Goal: Transaction & Acquisition: Purchase product/service

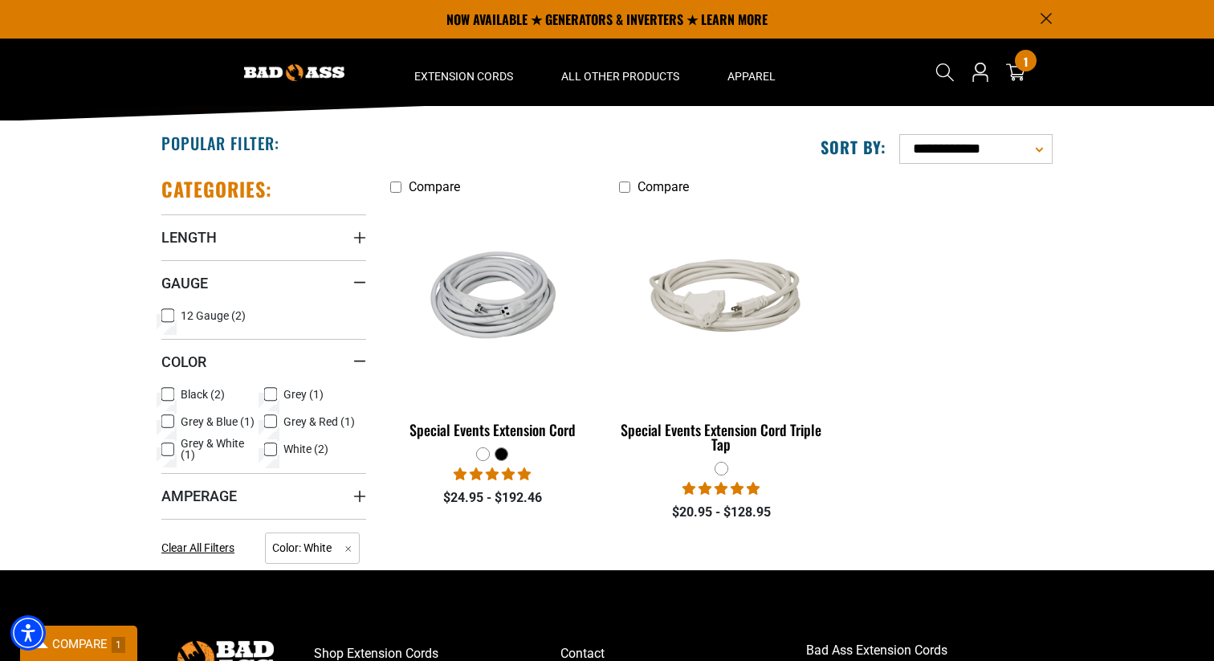
click at [479, 455] on div at bounding box center [483, 454] width 12 height 12
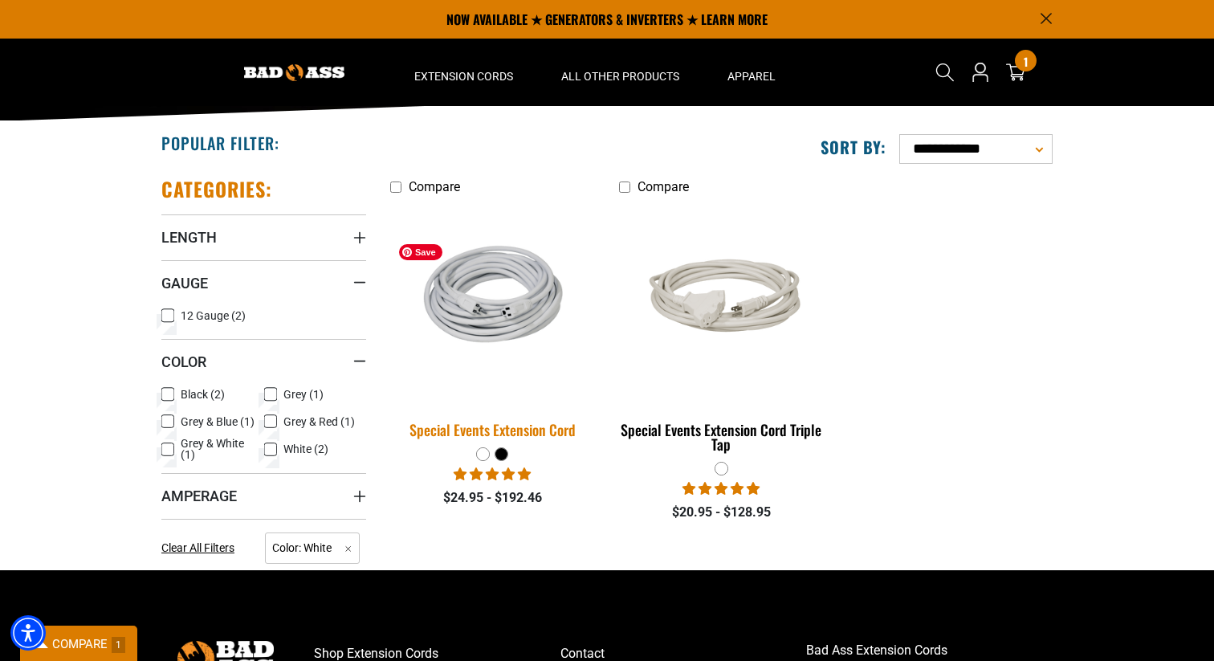
click at [509, 298] on img at bounding box center [493, 303] width 225 height 148
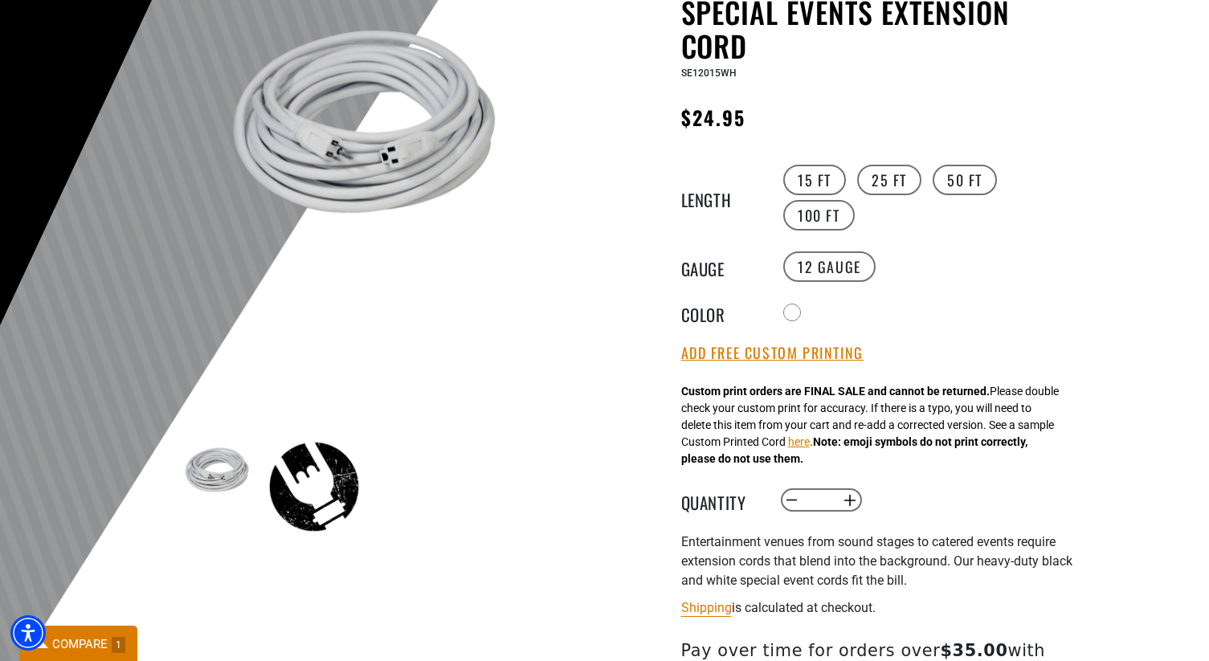
scroll to position [185, 0]
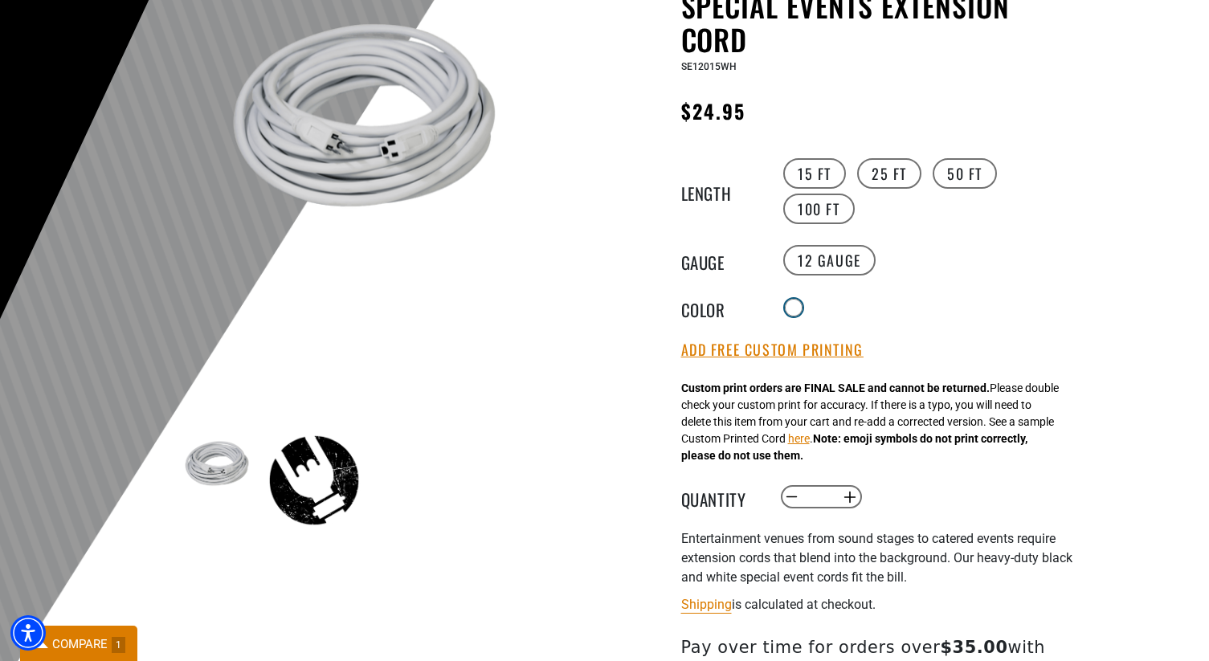
click at [799, 304] on div at bounding box center [794, 308] width 16 height 16
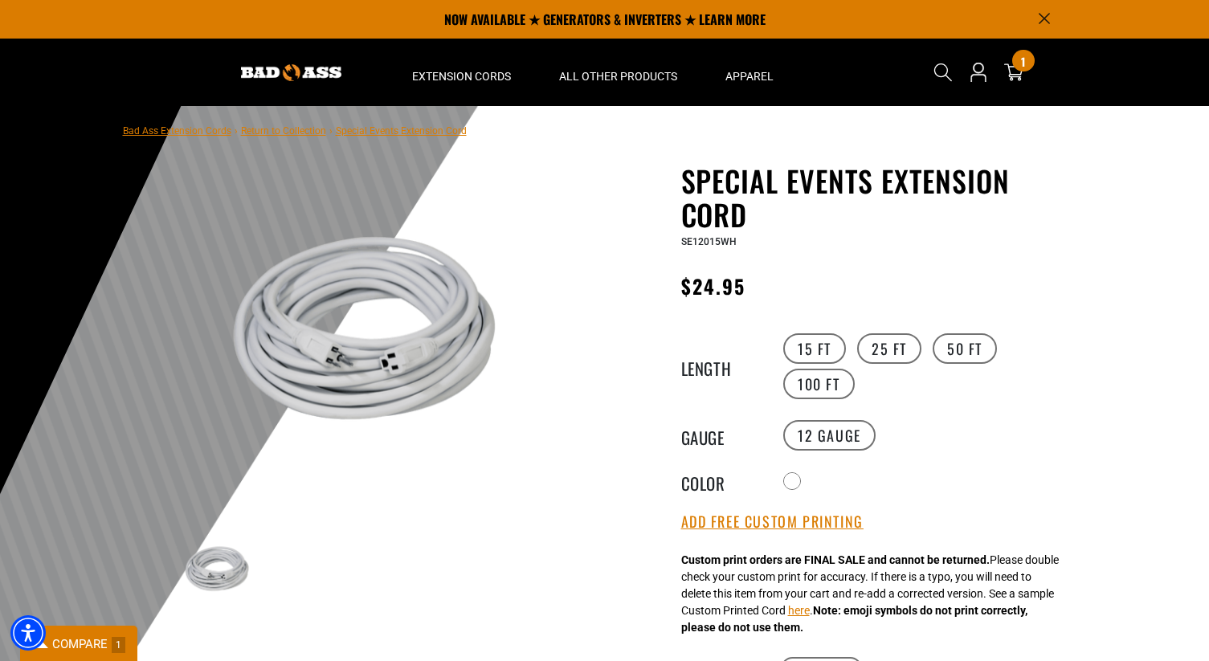
scroll to position [0, 0]
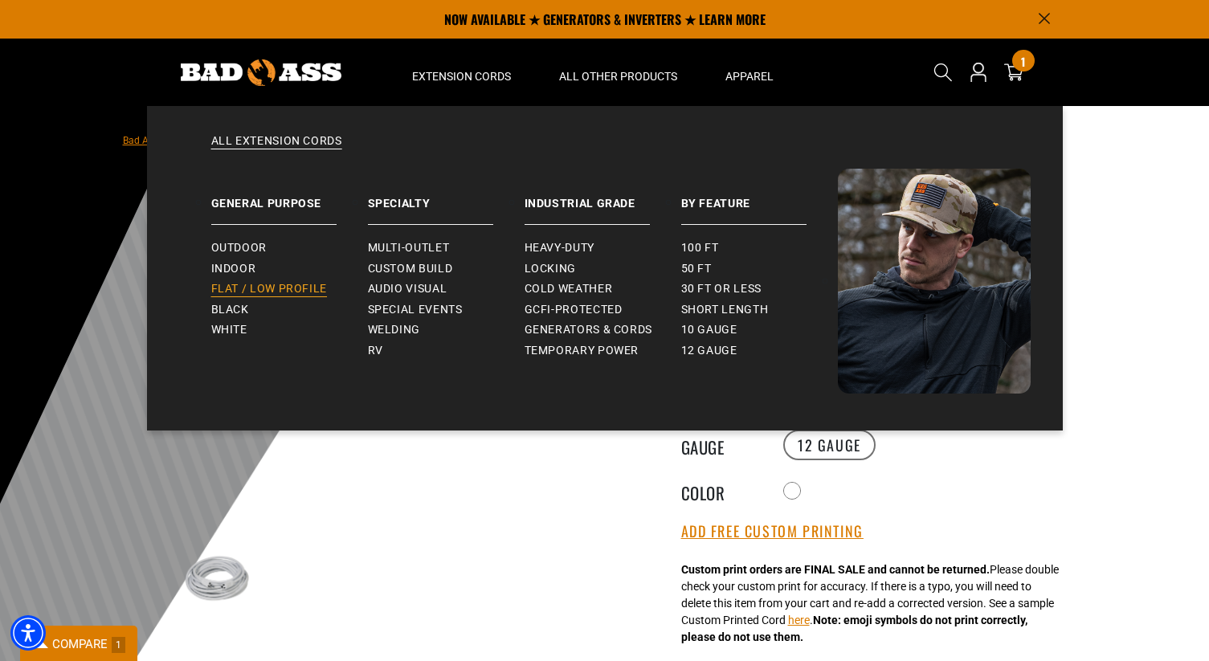
click at [275, 287] on span "Flat / Low Profile" at bounding box center [269, 289] width 116 height 14
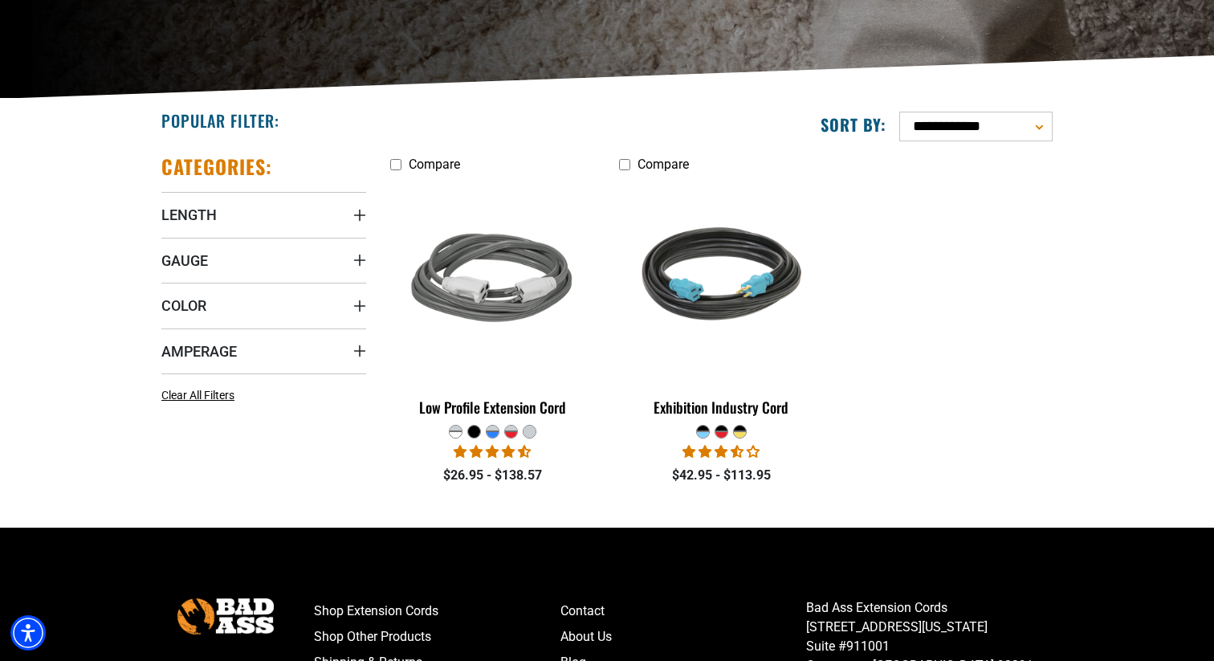
scroll to position [309, 0]
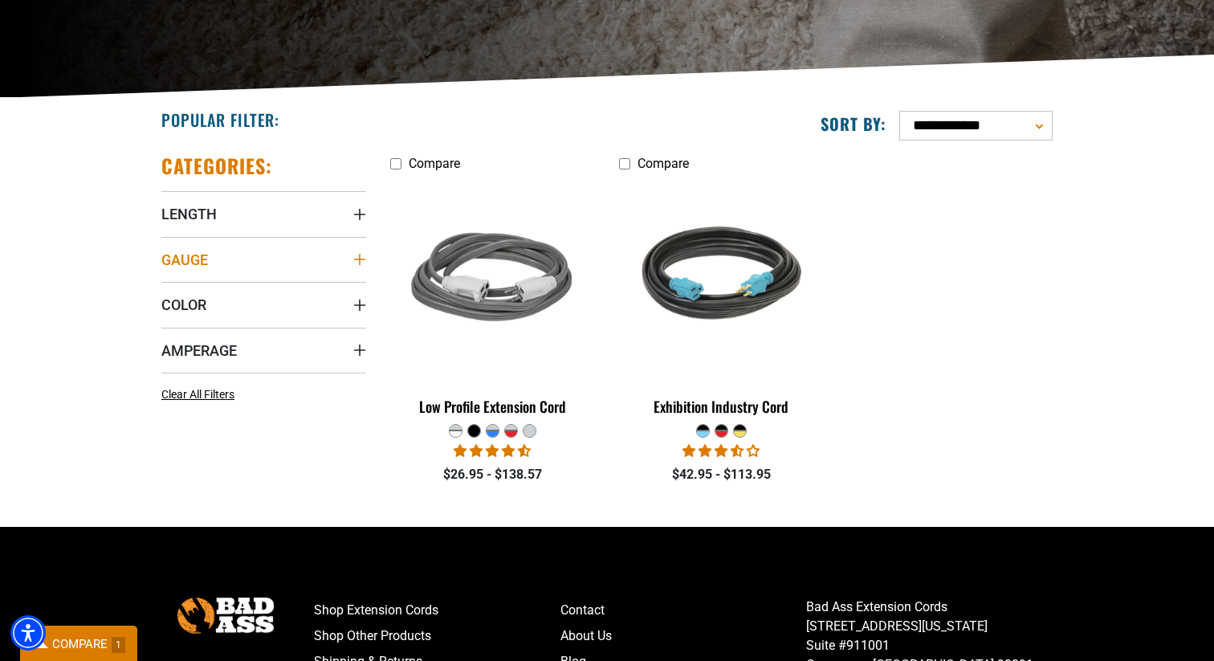
click at [280, 269] on summary "Gauge" at bounding box center [263, 259] width 205 height 45
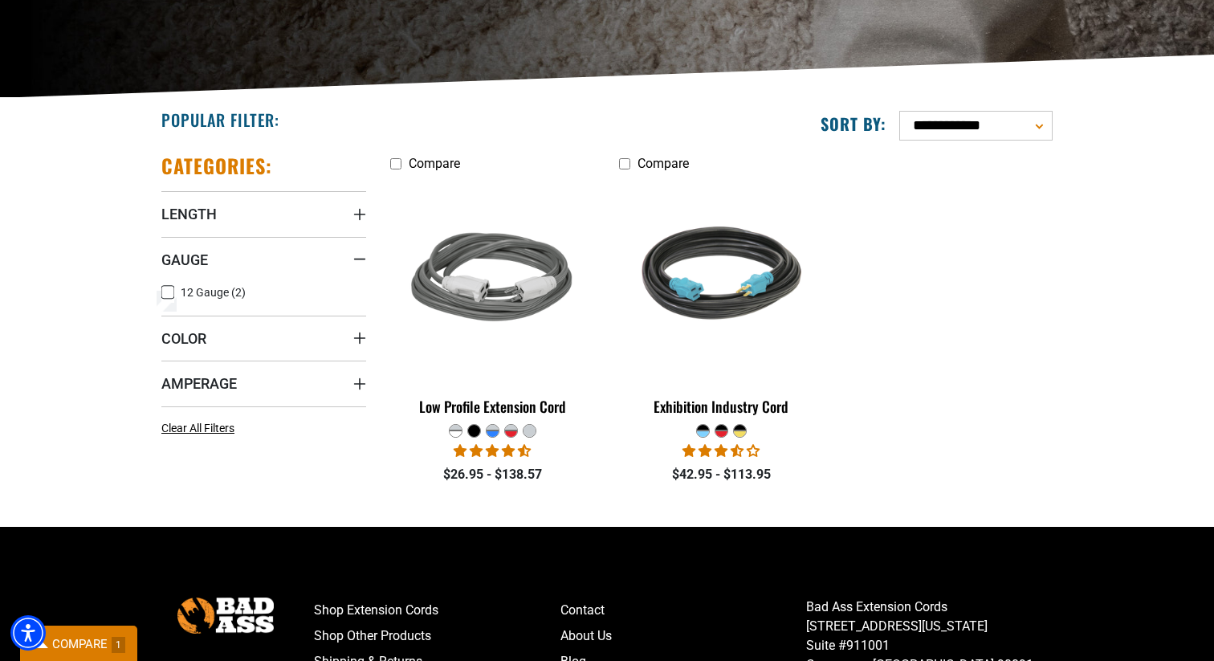
click at [178, 291] on label "12 Gauge (2) 12 Gauge (2 products)" at bounding box center [212, 292] width 103 height 21
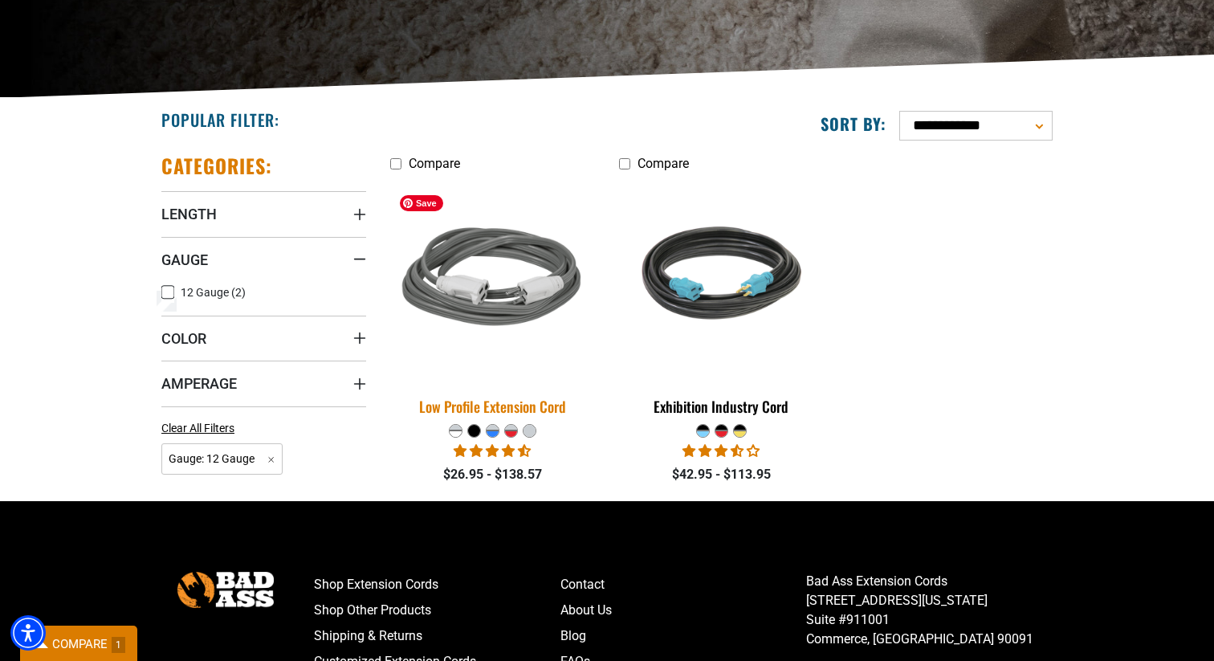
click at [533, 282] on img at bounding box center [493, 280] width 225 height 206
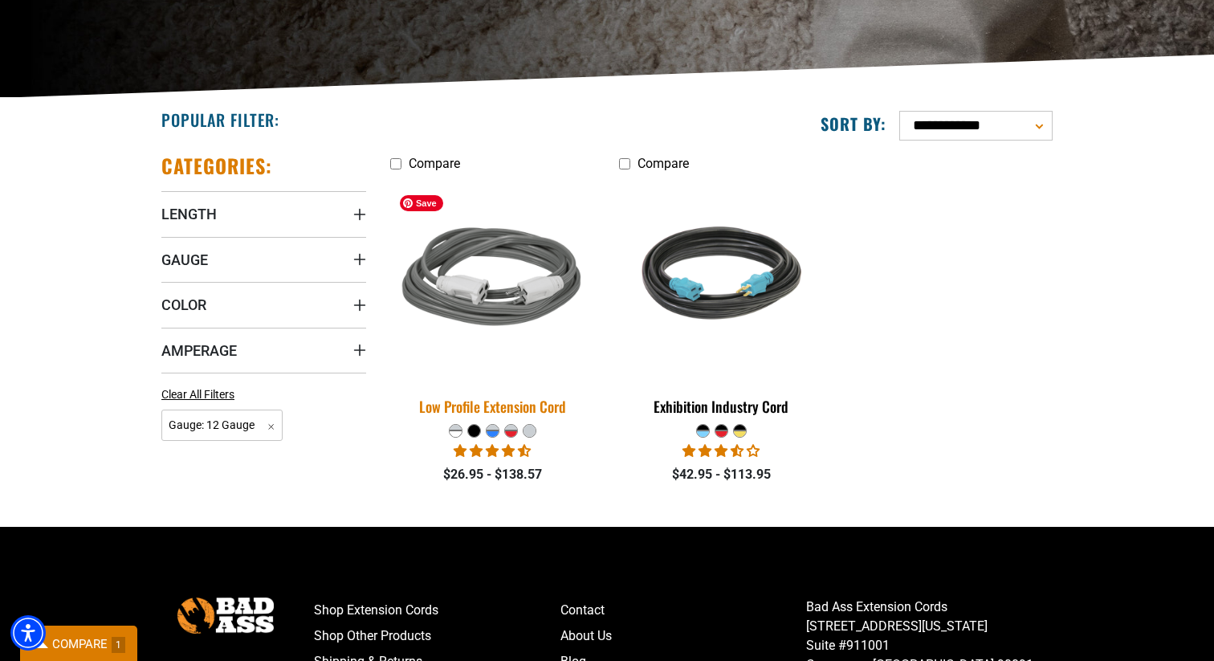
click at [476, 289] on img at bounding box center [493, 280] width 225 height 206
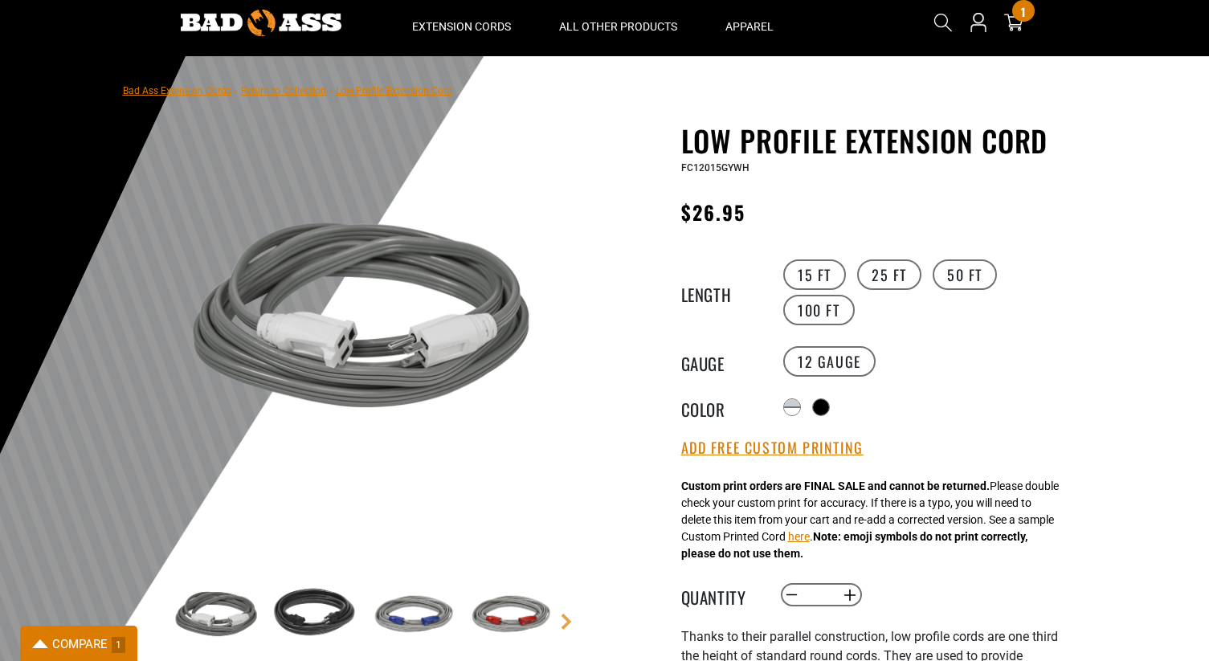
scroll to position [64, 0]
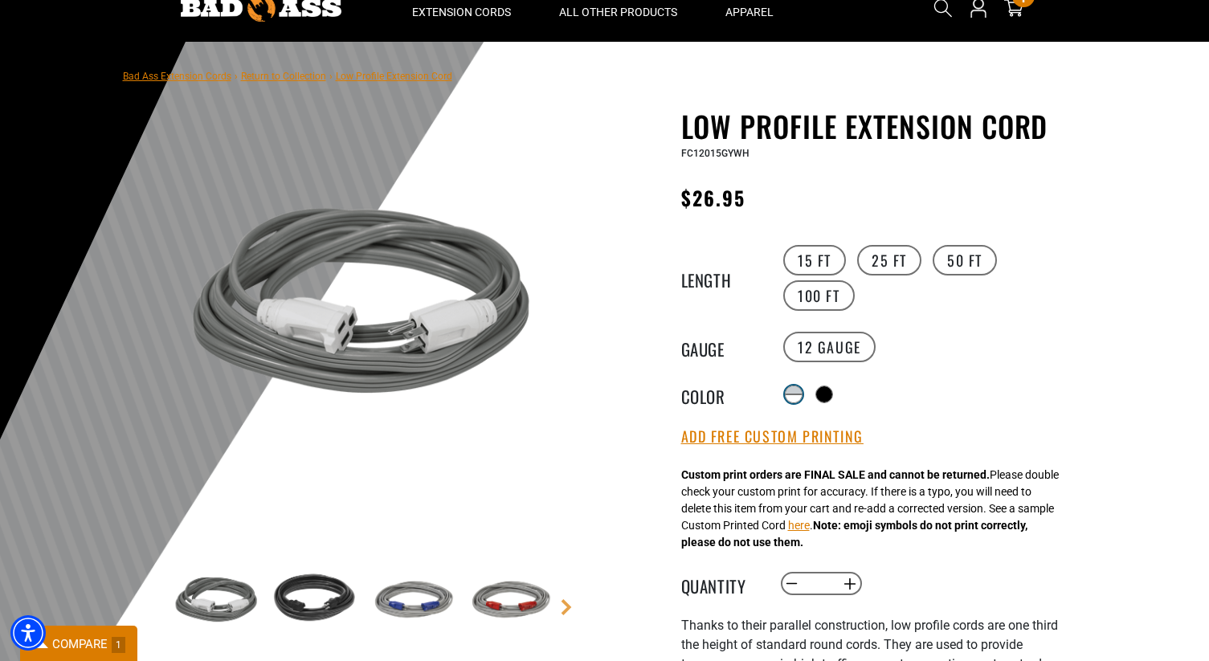
click at [794, 394] on div at bounding box center [794, 398] width 16 height 8
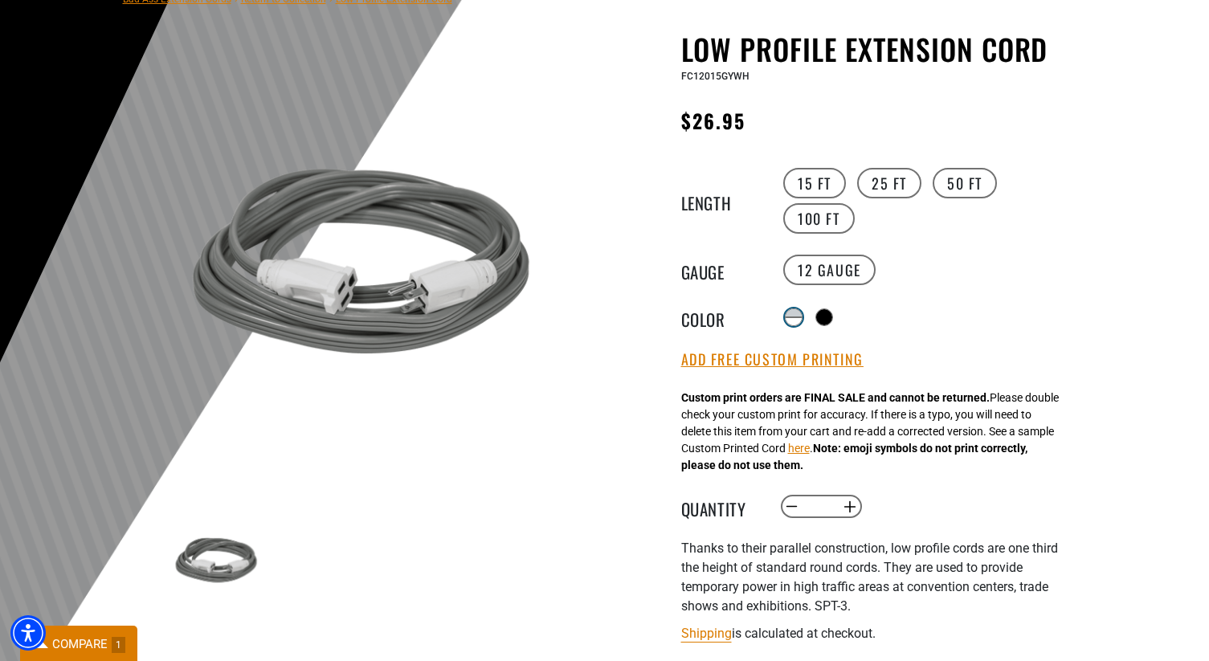
scroll to position [149, 0]
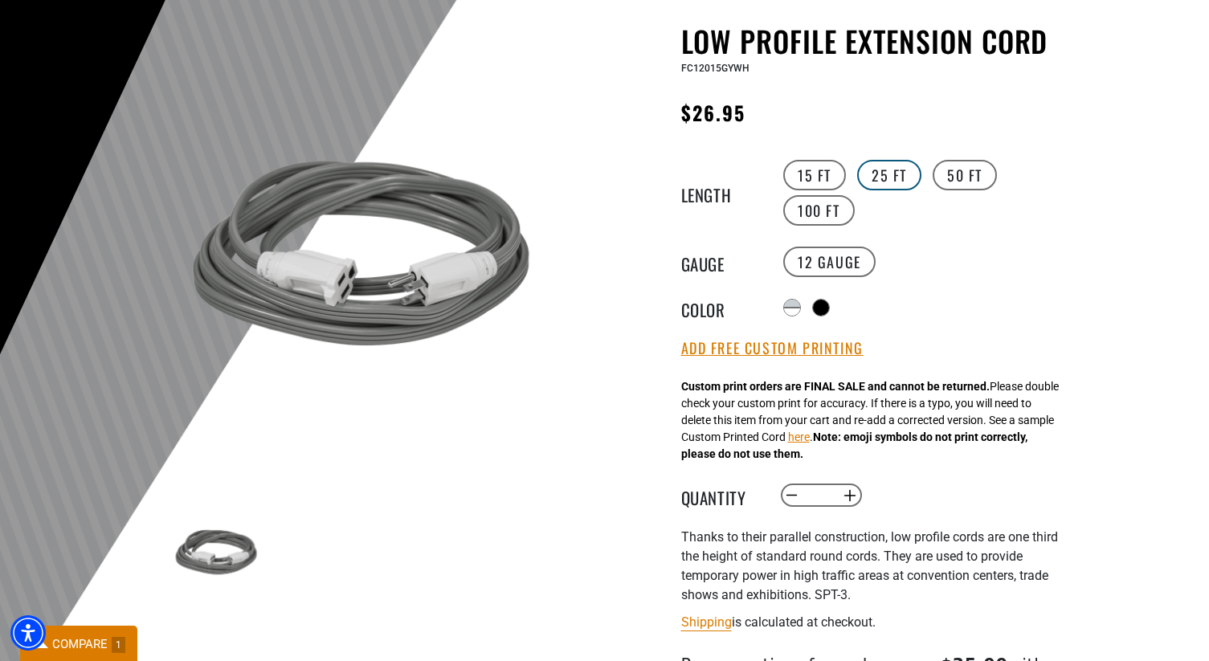
click at [875, 177] on label "25 FT" at bounding box center [889, 175] width 64 height 31
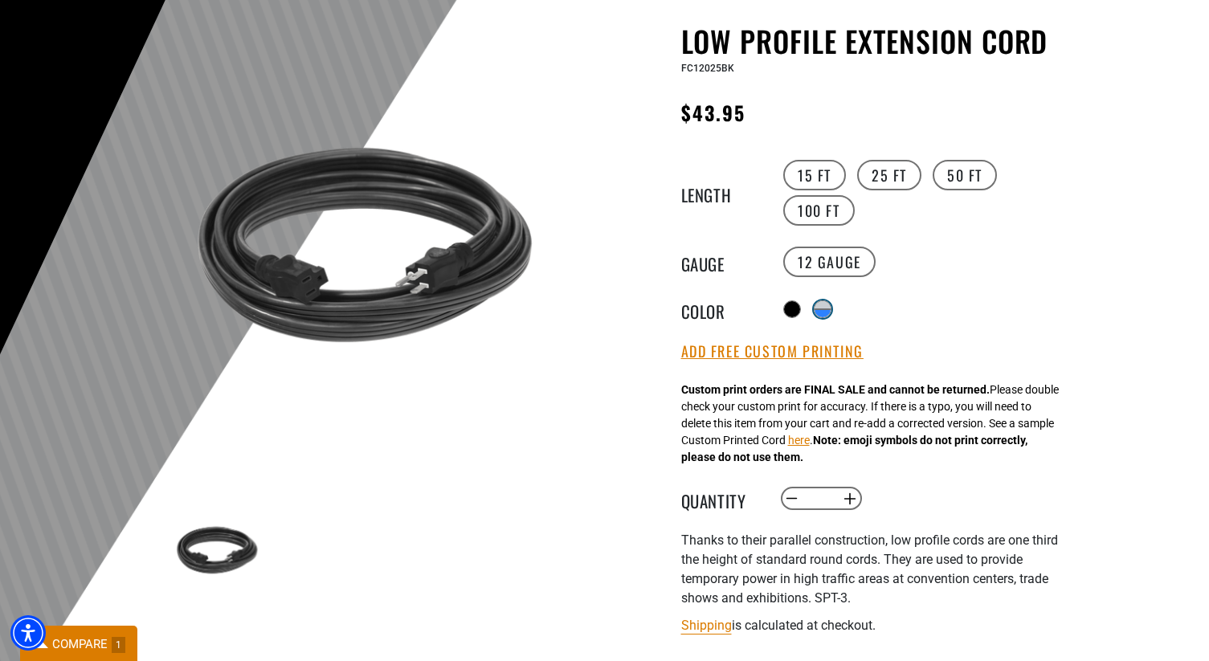
click at [826, 309] on div "products.product.variant_sold_out_or_unavailable" at bounding box center [822, 313] width 16 height 8
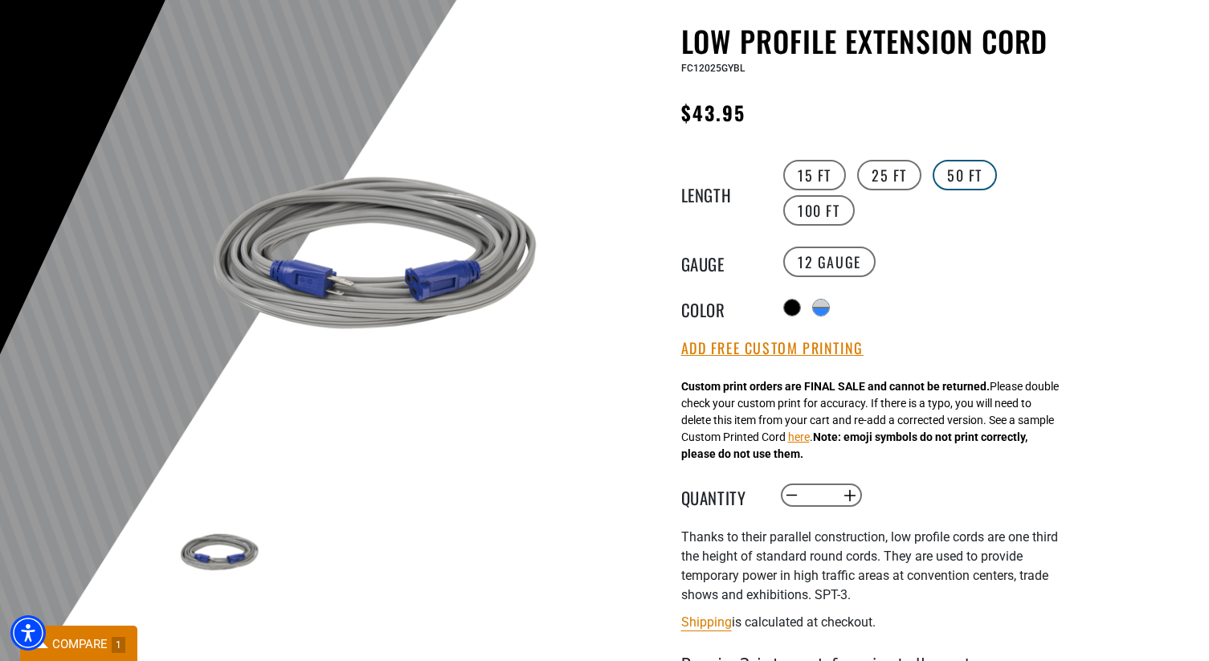
click at [956, 172] on label "50 FT" at bounding box center [965, 175] width 64 height 31
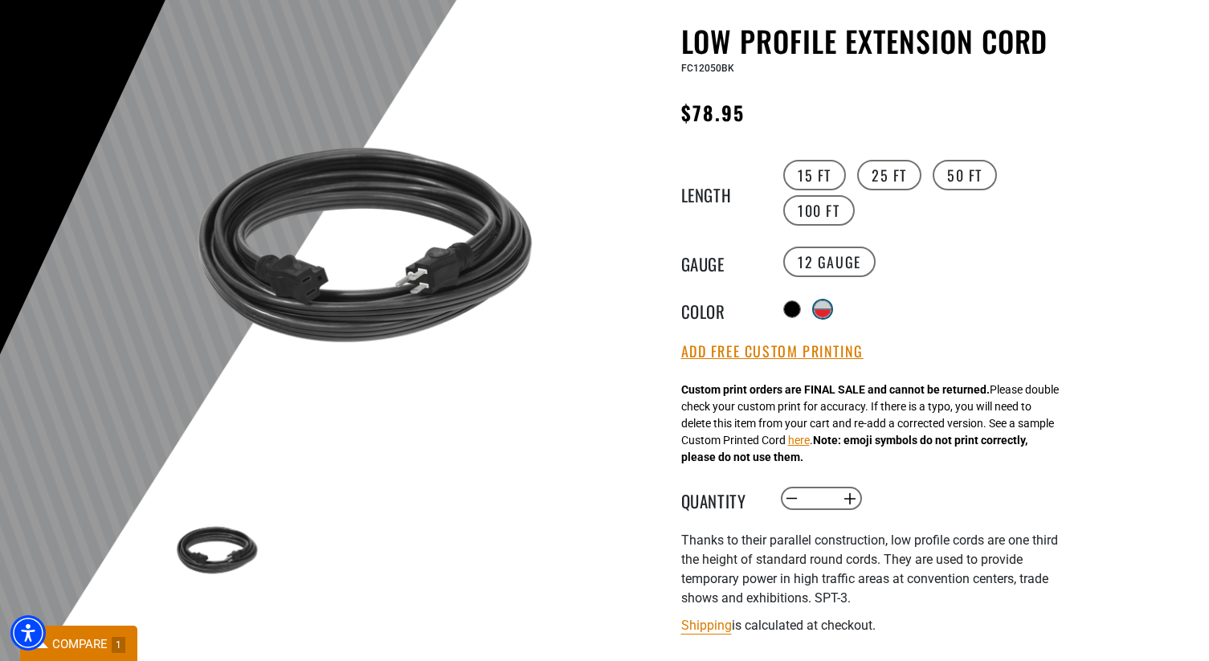
click at [831, 309] on div "products.product.variant_sold_out_or_unavailable" at bounding box center [822, 313] width 16 height 8
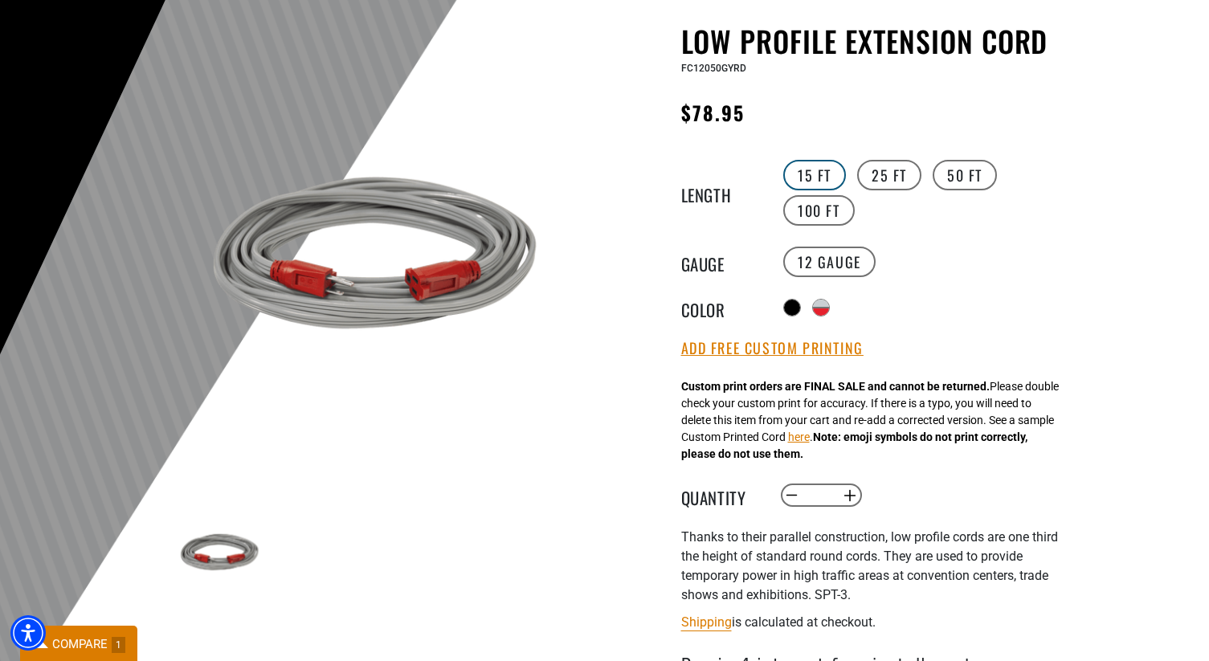
click at [825, 179] on label "15 FT" at bounding box center [814, 175] width 63 height 31
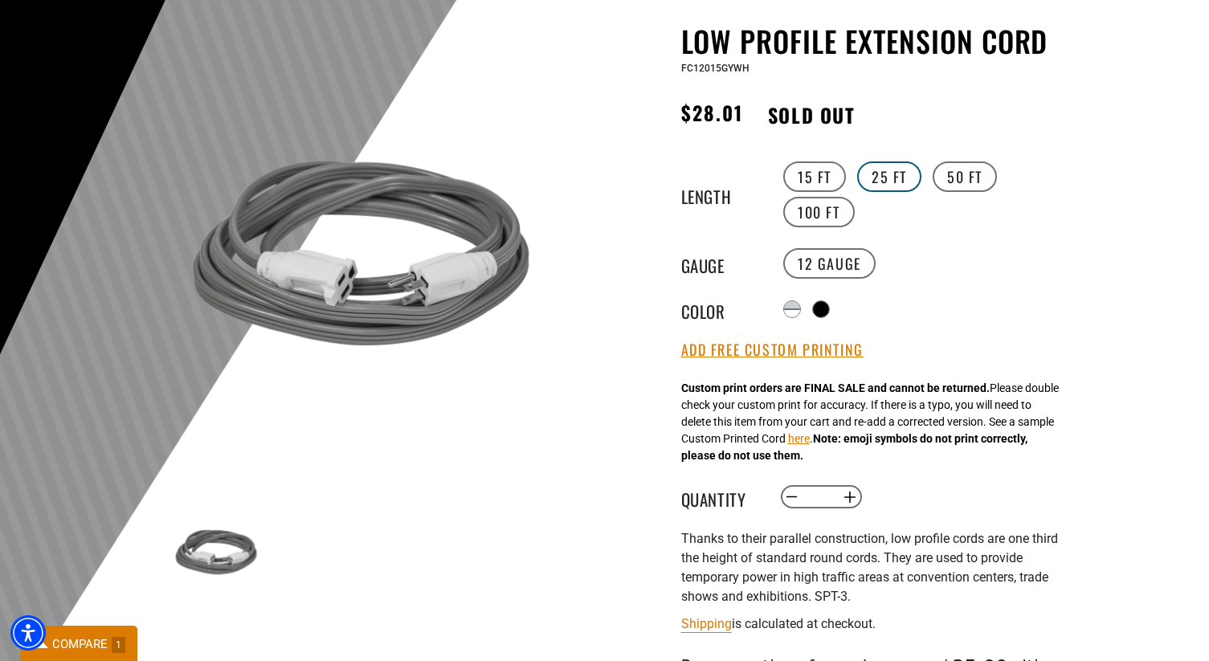
click at [892, 171] on label "25 FT" at bounding box center [889, 176] width 64 height 31
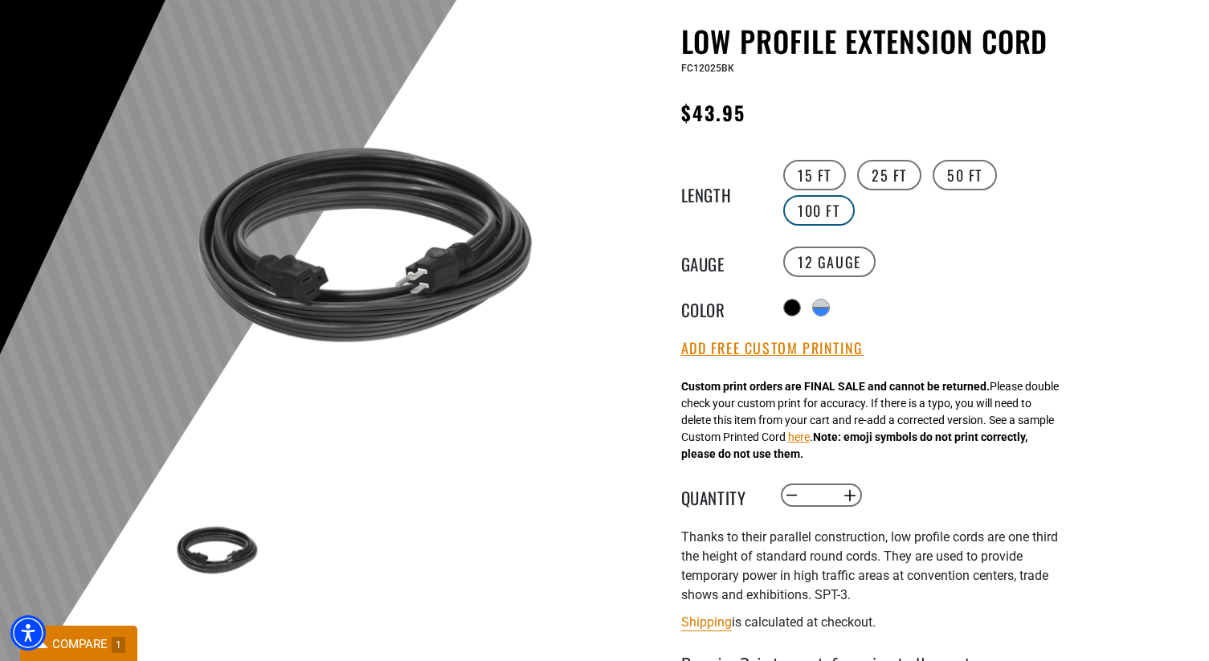
click at [827, 222] on label "100 FT" at bounding box center [818, 210] width 71 height 31
click at [826, 184] on label "15 FT" at bounding box center [814, 175] width 63 height 31
click at [896, 186] on label "25 FT" at bounding box center [889, 175] width 64 height 31
click at [810, 154] on div "Low Profile Extension Cord Low Profile Extension Cord FC12025BK Regular price $…" at bounding box center [878, 459] width 394 height 871
click at [810, 169] on label "15 FT" at bounding box center [814, 175] width 63 height 31
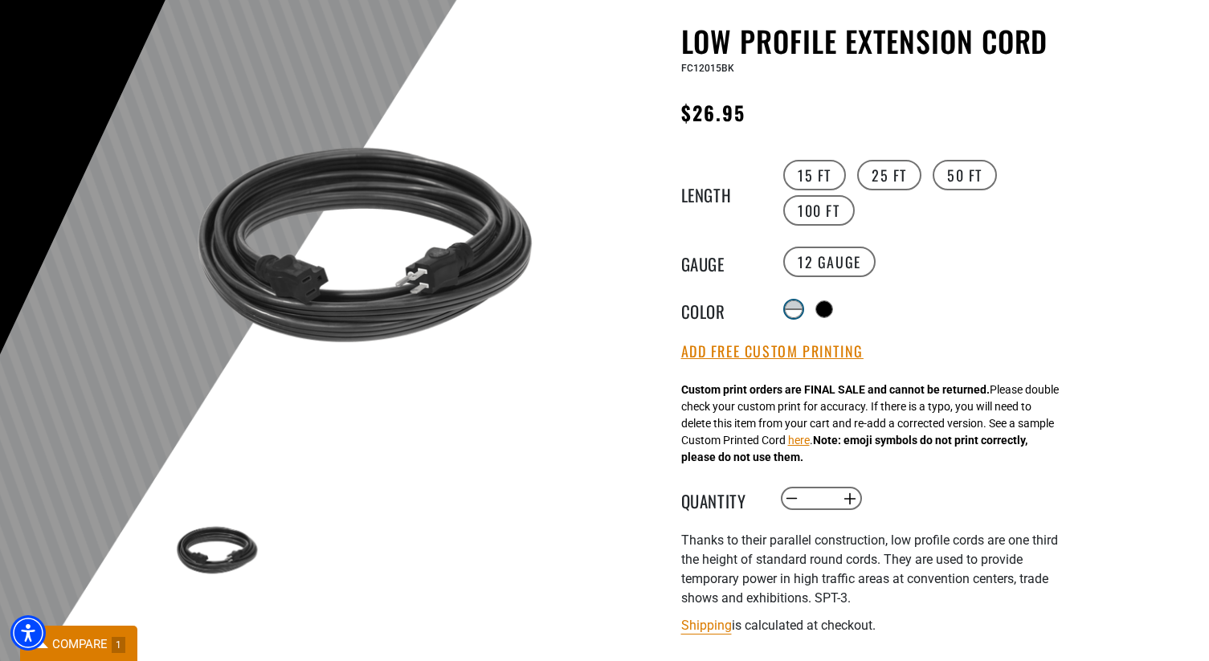
click at [794, 309] on div at bounding box center [794, 313] width 16 height 8
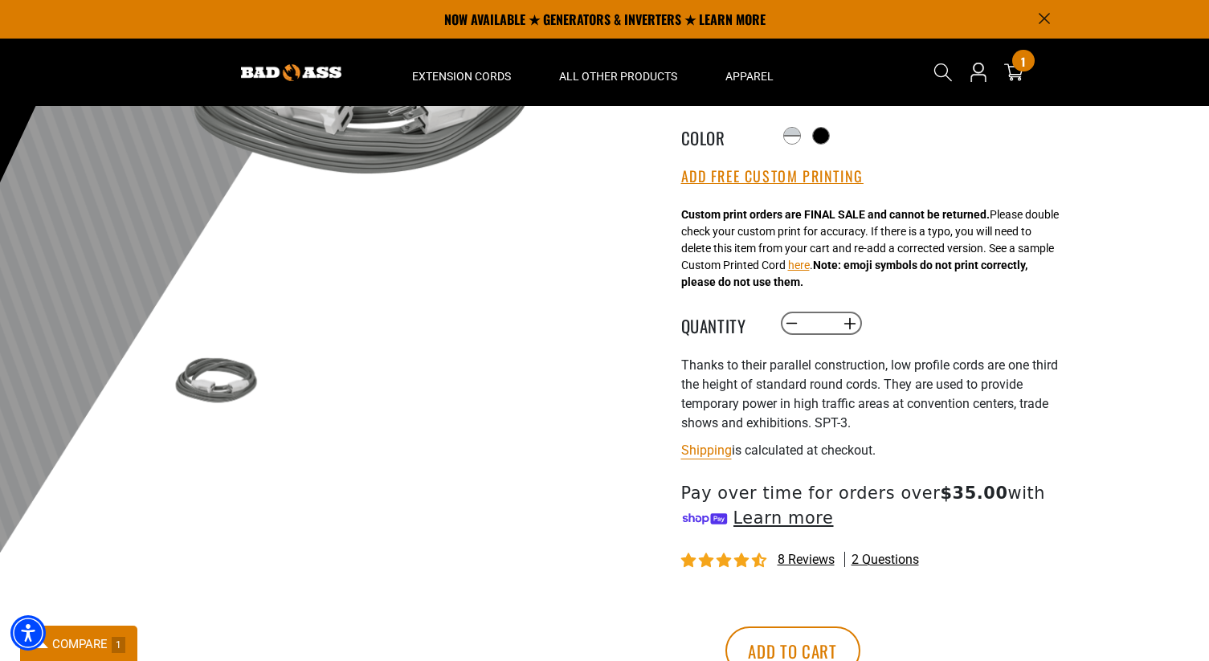
scroll to position [214, 0]
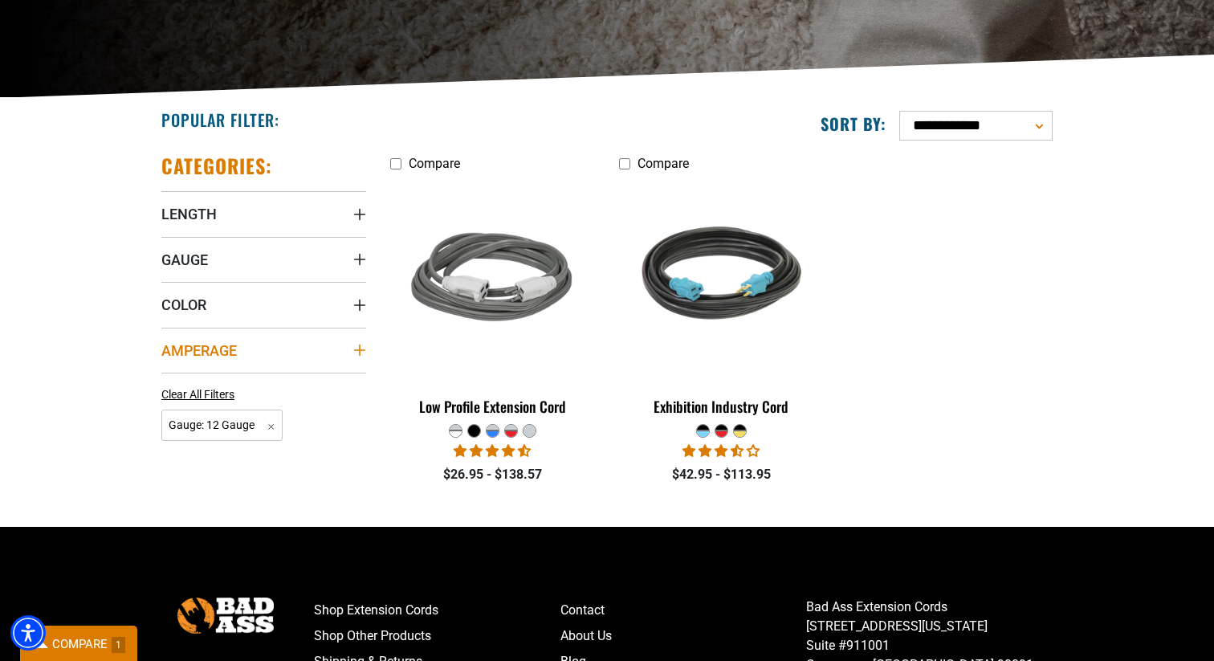
click at [315, 353] on summary "Amperage" at bounding box center [263, 350] width 205 height 45
click at [183, 368] on summary "Amperage" at bounding box center [263, 350] width 205 height 45
click at [231, 347] on span "Amperage" at bounding box center [199, 350] width 76 height 18
click at [164, 382] on icon at bounding box center [167, 383] width 13 height 21
